Goal: Task Accomplishment & Management: Manage account settings

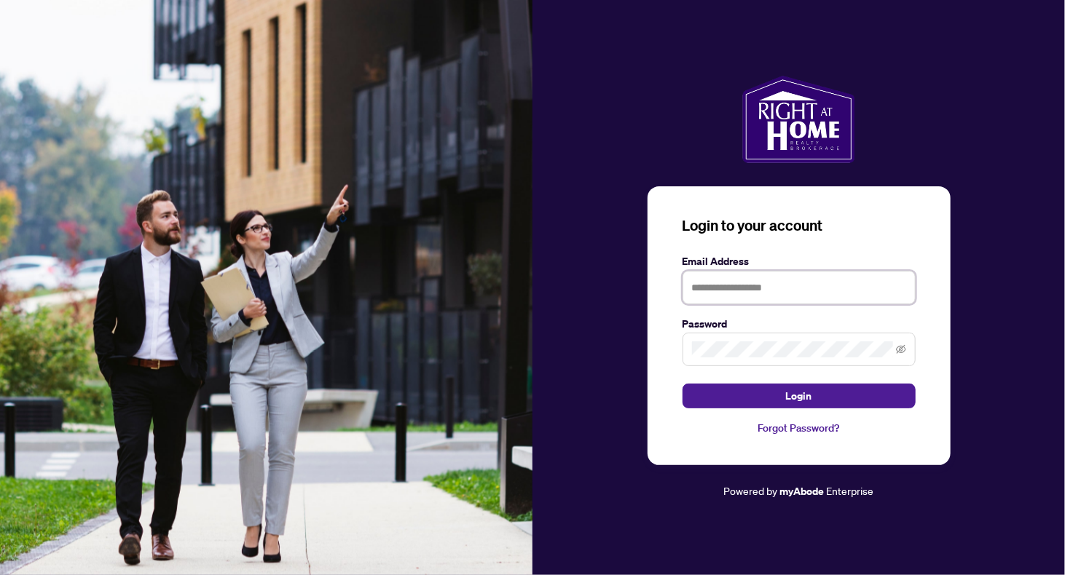
click at [800, 293] on input "text" at bounding box center [798, 287] width 233 height 33
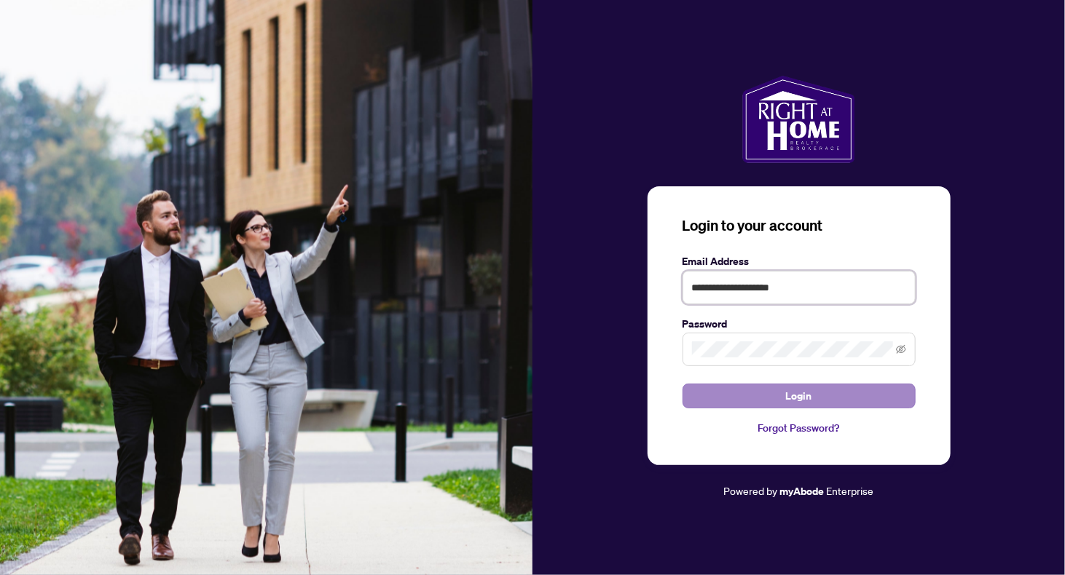
type input "**********"
click at [802, 397] on span "Login" at bounding box center [799, 395] width 26 height 23
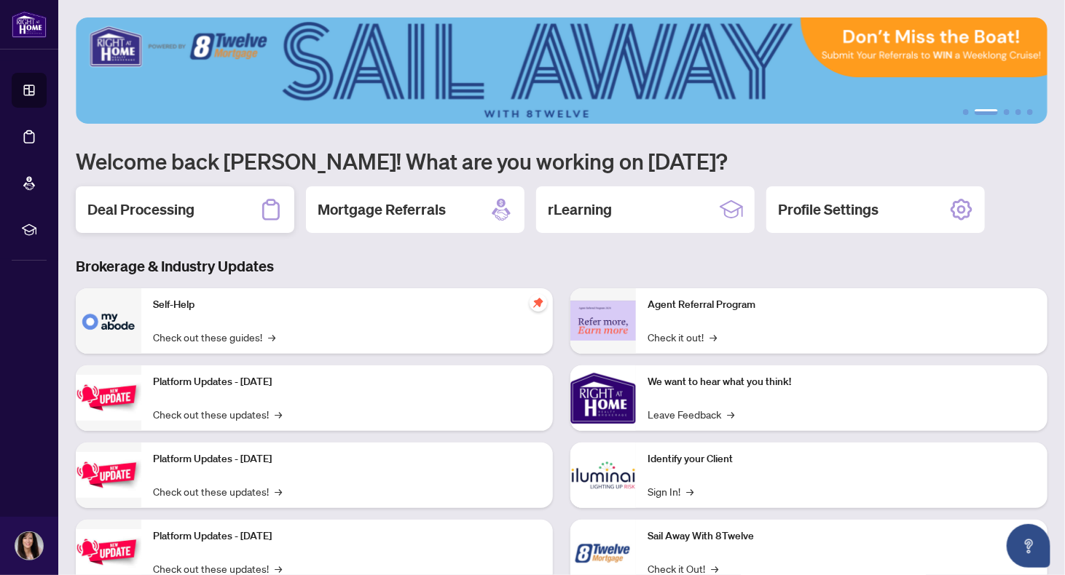
click at [156, 211] on h2 "Deal Processing" at bounding box center [140, 210] width 107 height 20
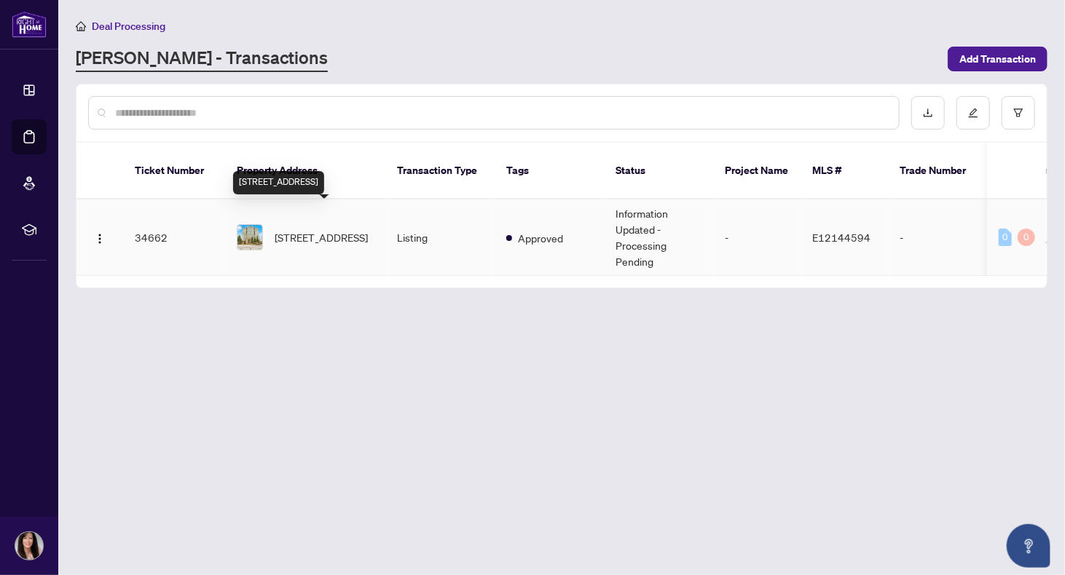
click at [329, 229] on span "[STREET_ADDRESS]" at bounding box center [321, 237] width 93 height 16
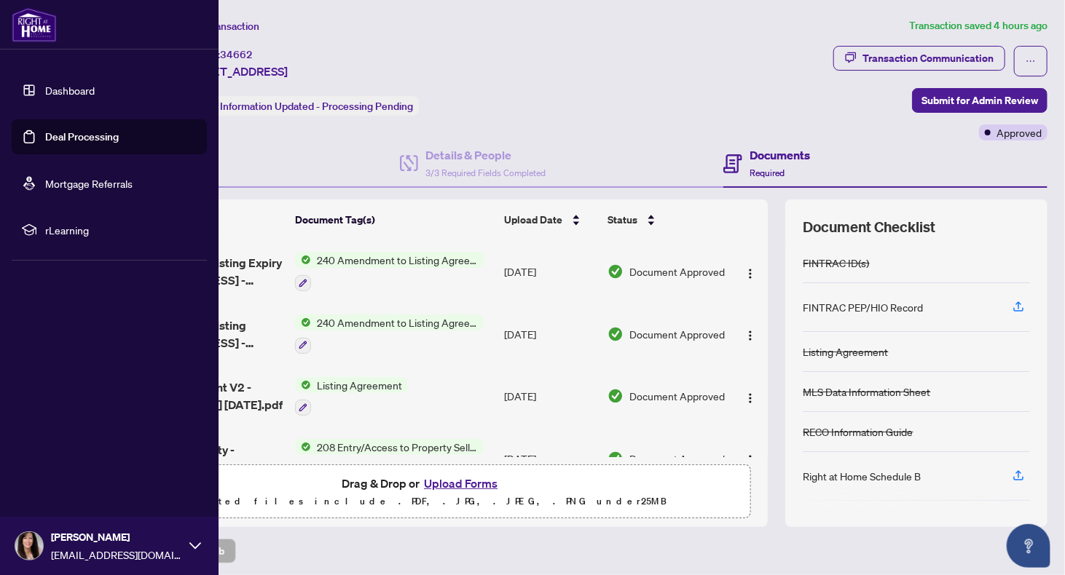
click at [31, 551] on img at bounding box center [29, 546] width 28 height 28
click at [59, 459] on span "Logout" at bounding box center [58, 459] width 33 height 23
